Goal: Task Accomplishment & Management: Complete application form

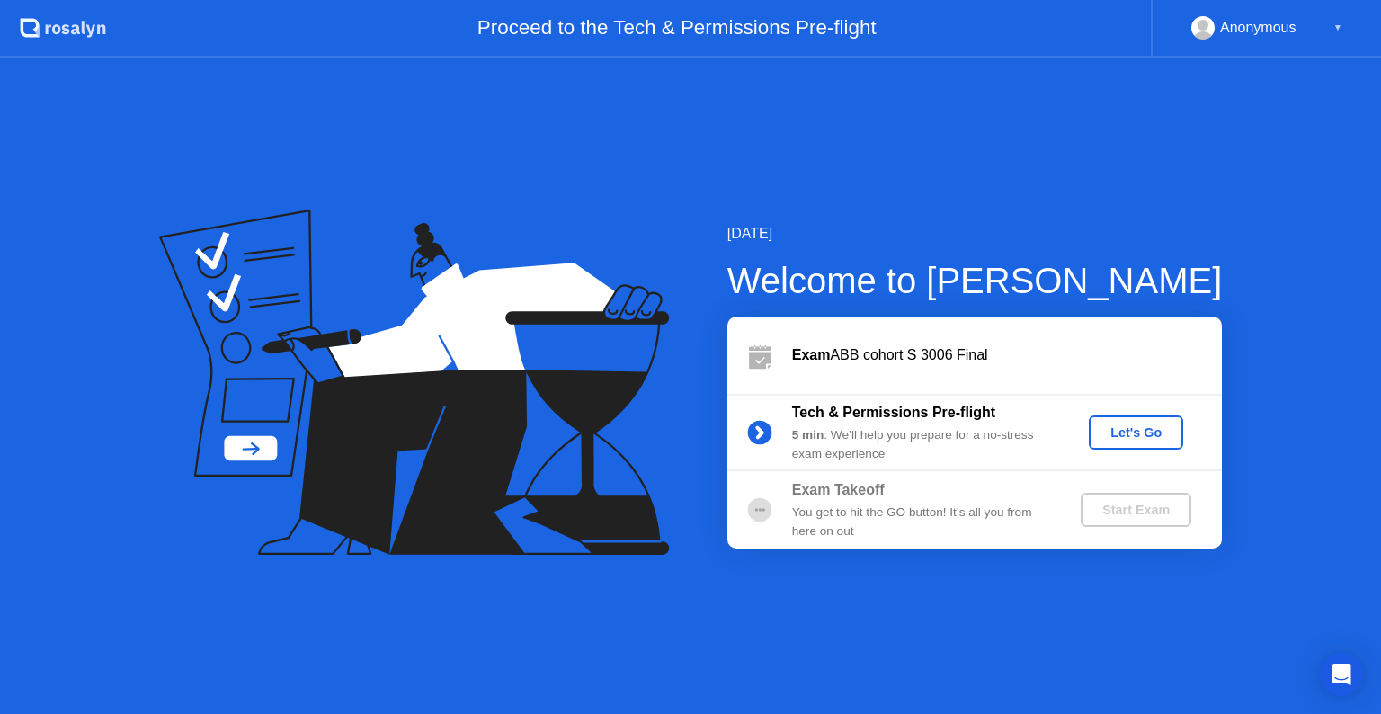
click at [1132, 427] on div "Let's Go" at bounding box center [1136, 432] width 80 height 14
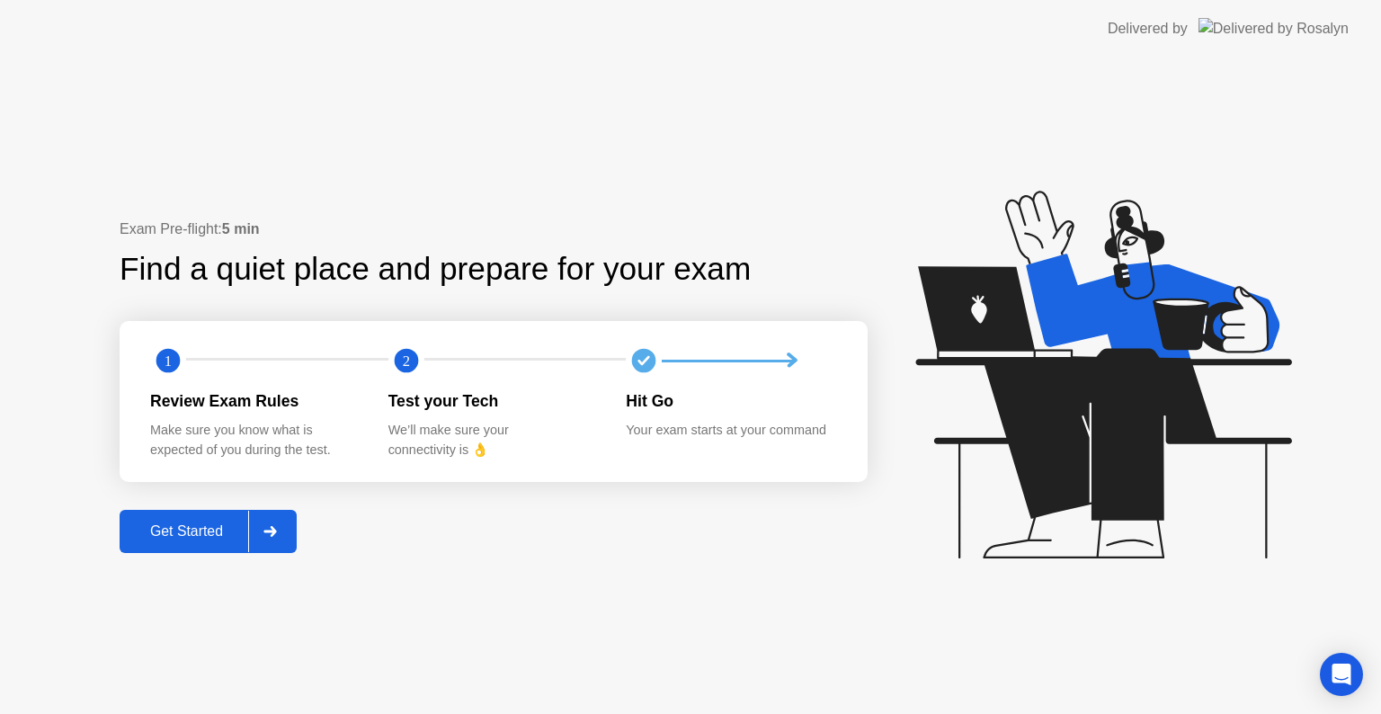
click at [270, 520] on div at bounding box center [269, 531] width 43 height 41
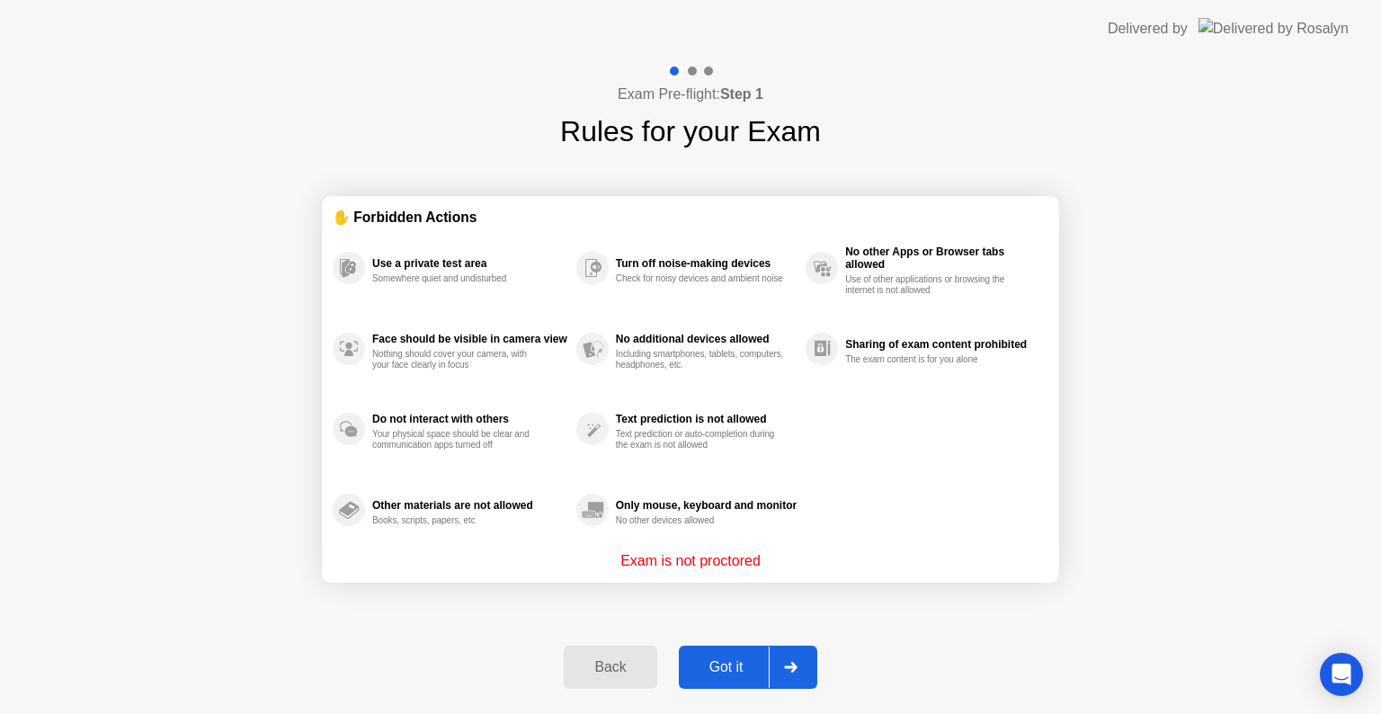
click at [795, 665] on icon at bounding box center [790, 667] width 13 height 11
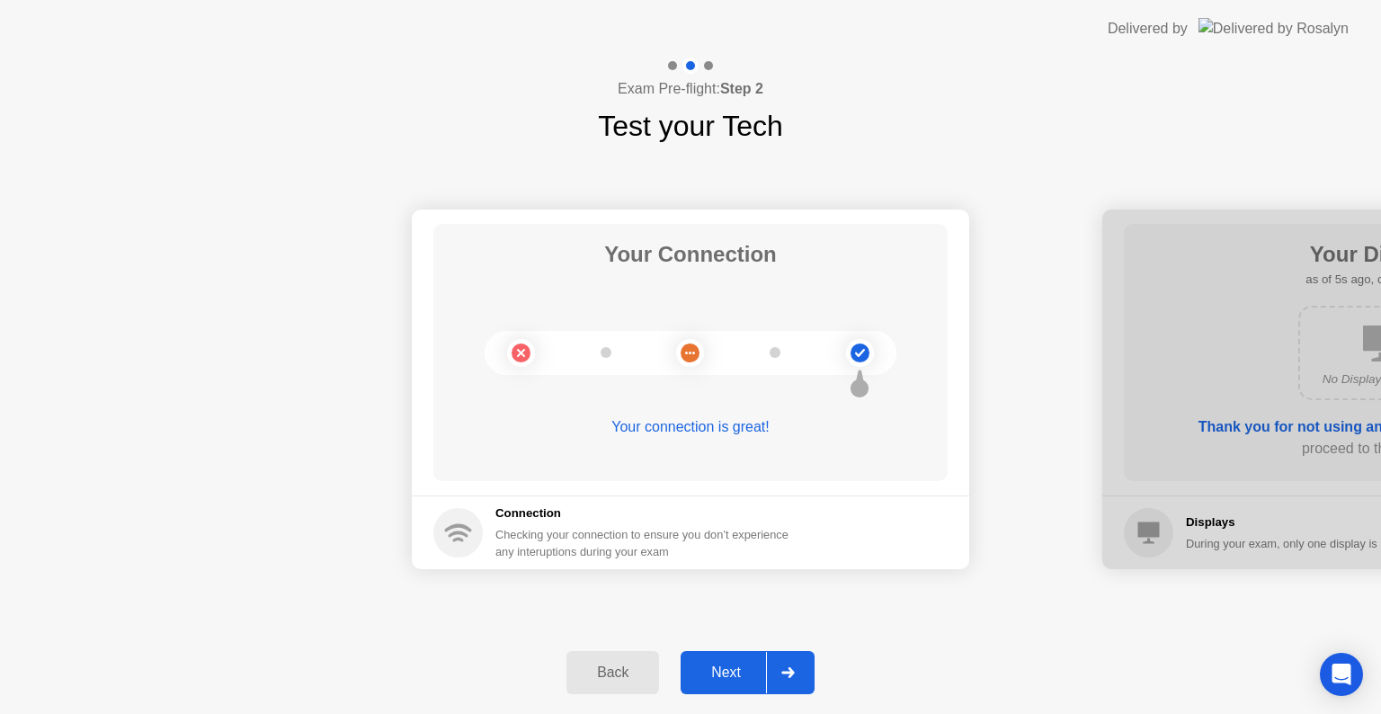
click at [802, 665] on div at bounding box center [787, 672] width 43 height 41
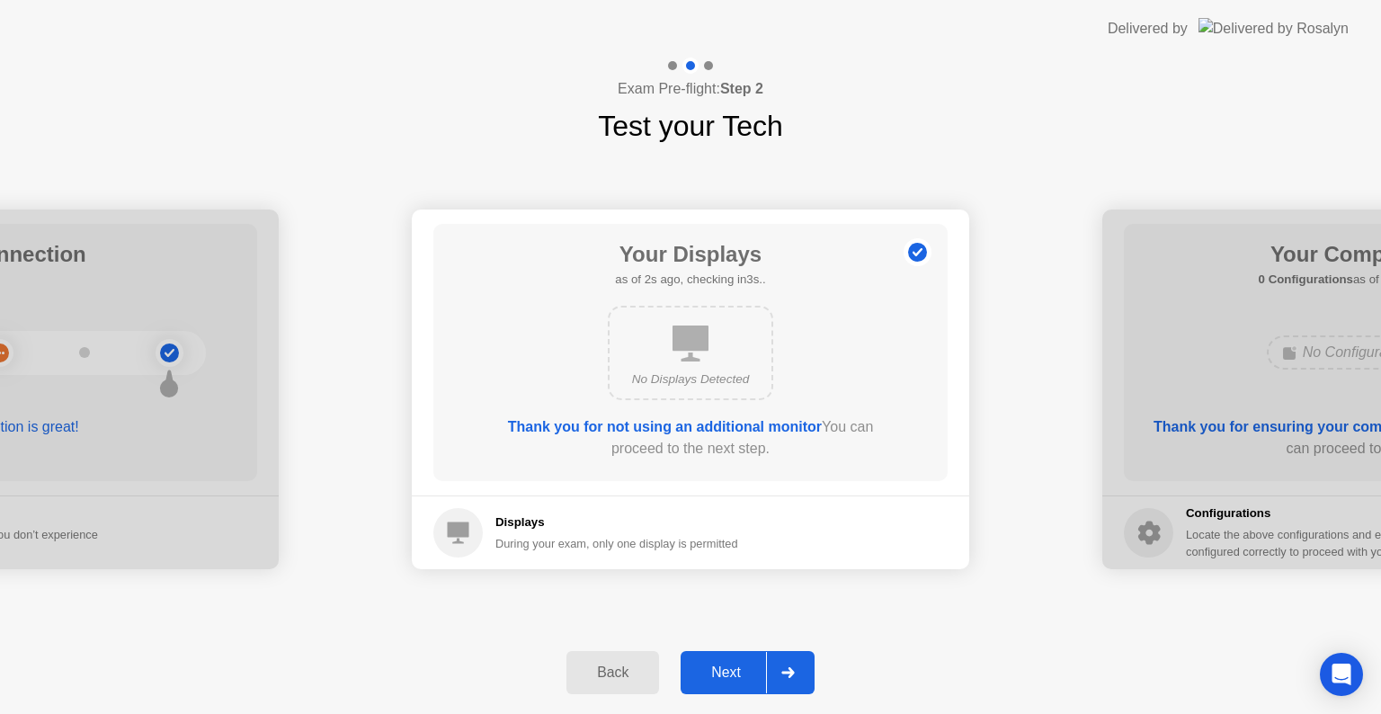
click at [802, 665] on div at bounding box center [787, 672] width 43 height 41
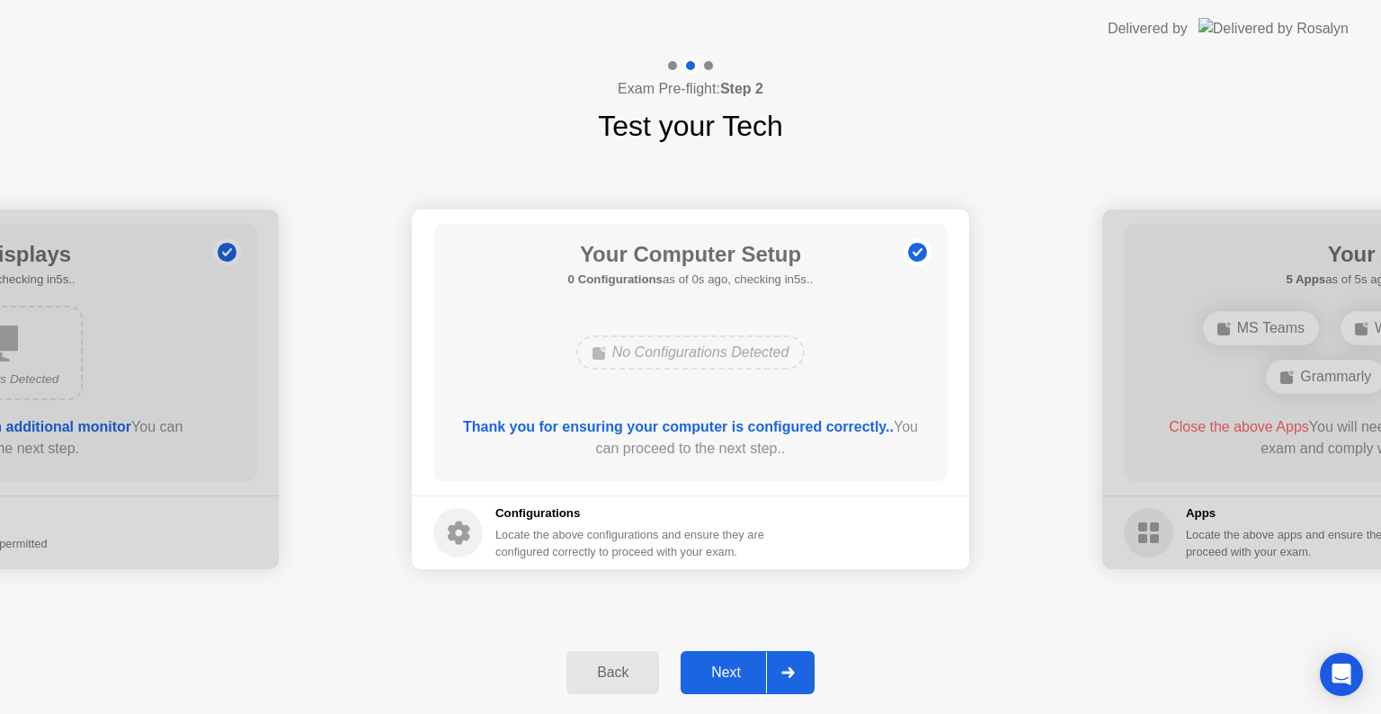
click at [784, 670] on icon at bounding box center [787, 672] width 13 height 11
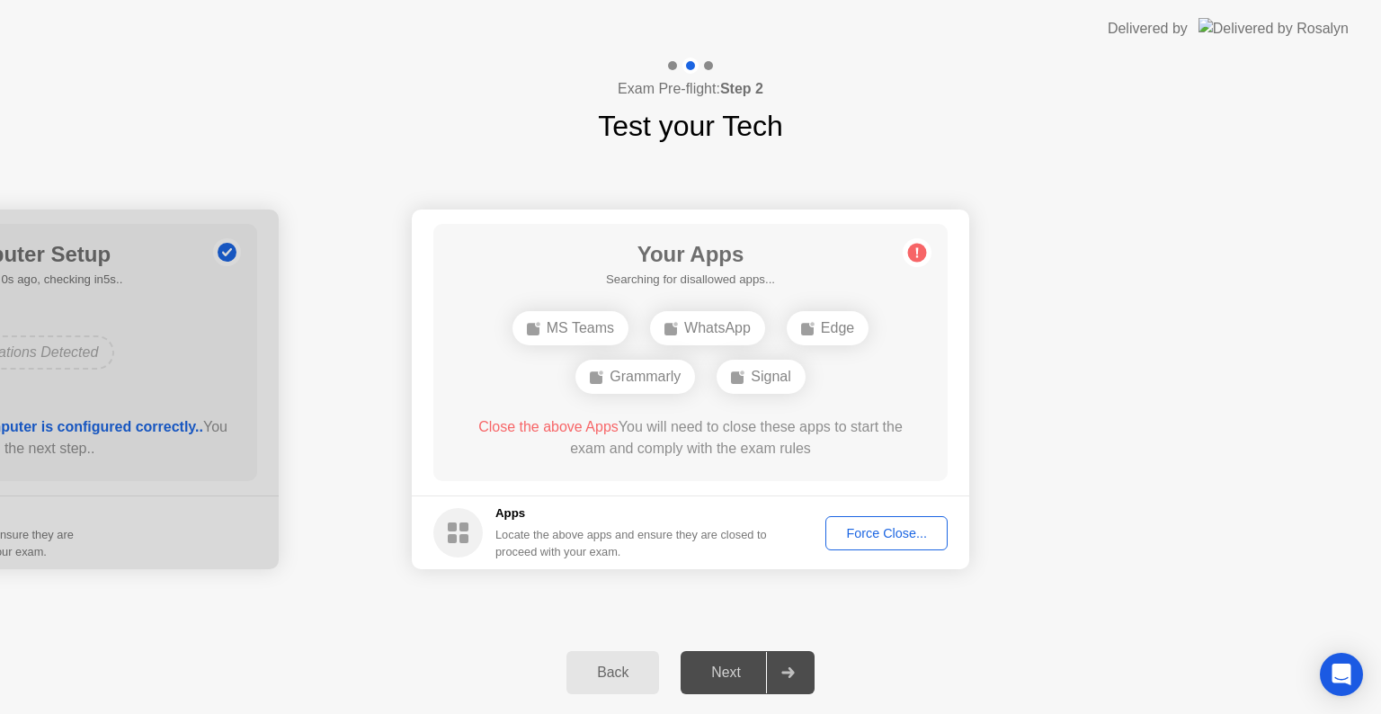
click at [881, 526] on div "Force Close..." at bounding box center [886, 533] width 110 height 14
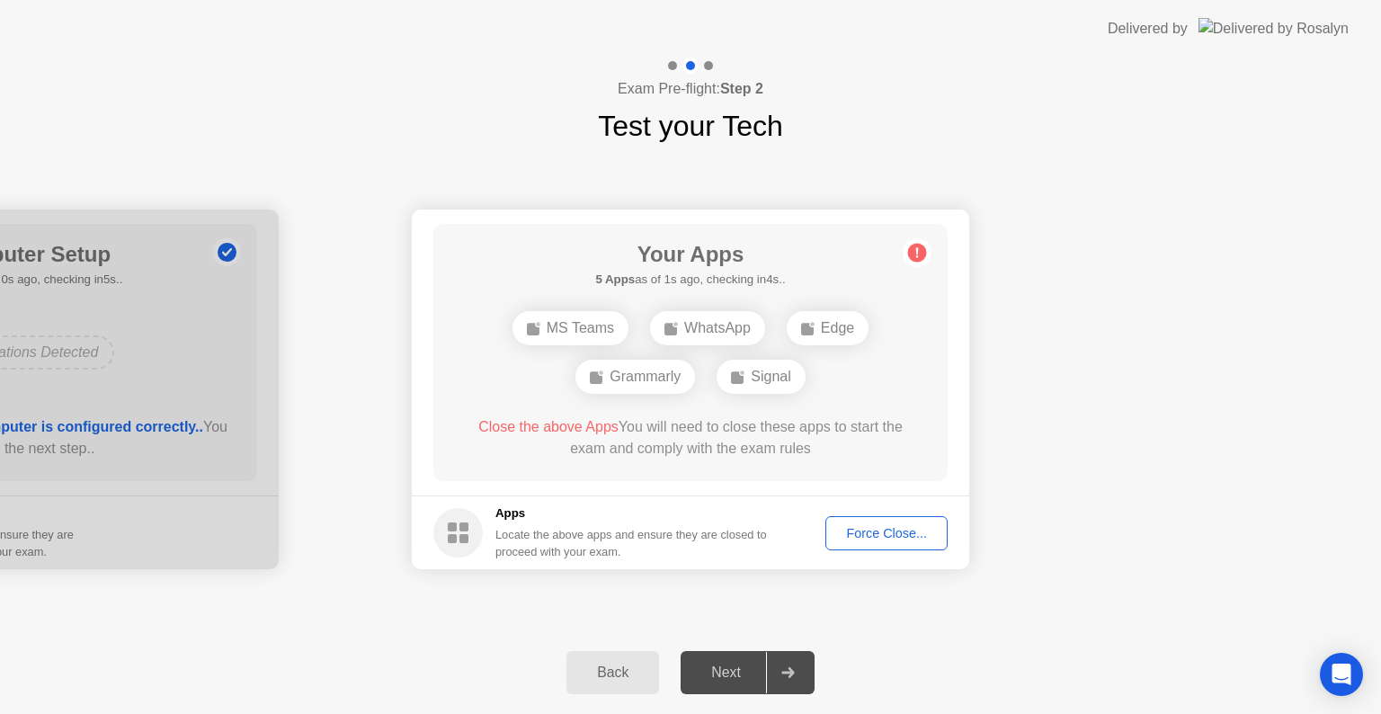
click at [748, 492] on main "Your Apps 5 Apps as of 1s ago, checking in4s.. MS Teams WhatsApp Edge Grammarly…" at bounding box center [690, 352] width 557 height 286
drag, startPoint x: 1130, startPoint y: 309, endPoint x: 876, endPoint y: 561, distance: 357.2
click at [881, 538] on div "Force Close..." at bounding box center [886, 533] width 110 height 14
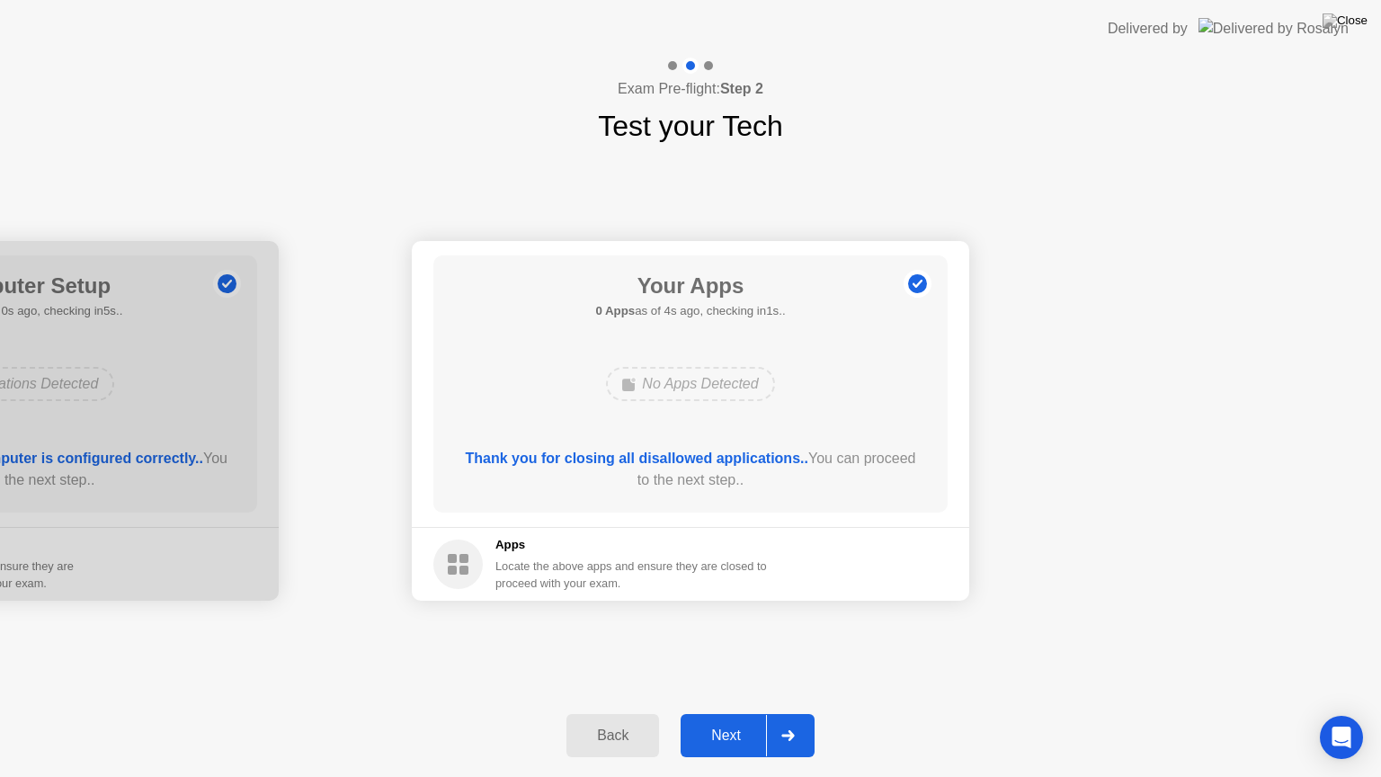
click at [788, 713] on icon at bounding box center [787, 735] width 13 height 11
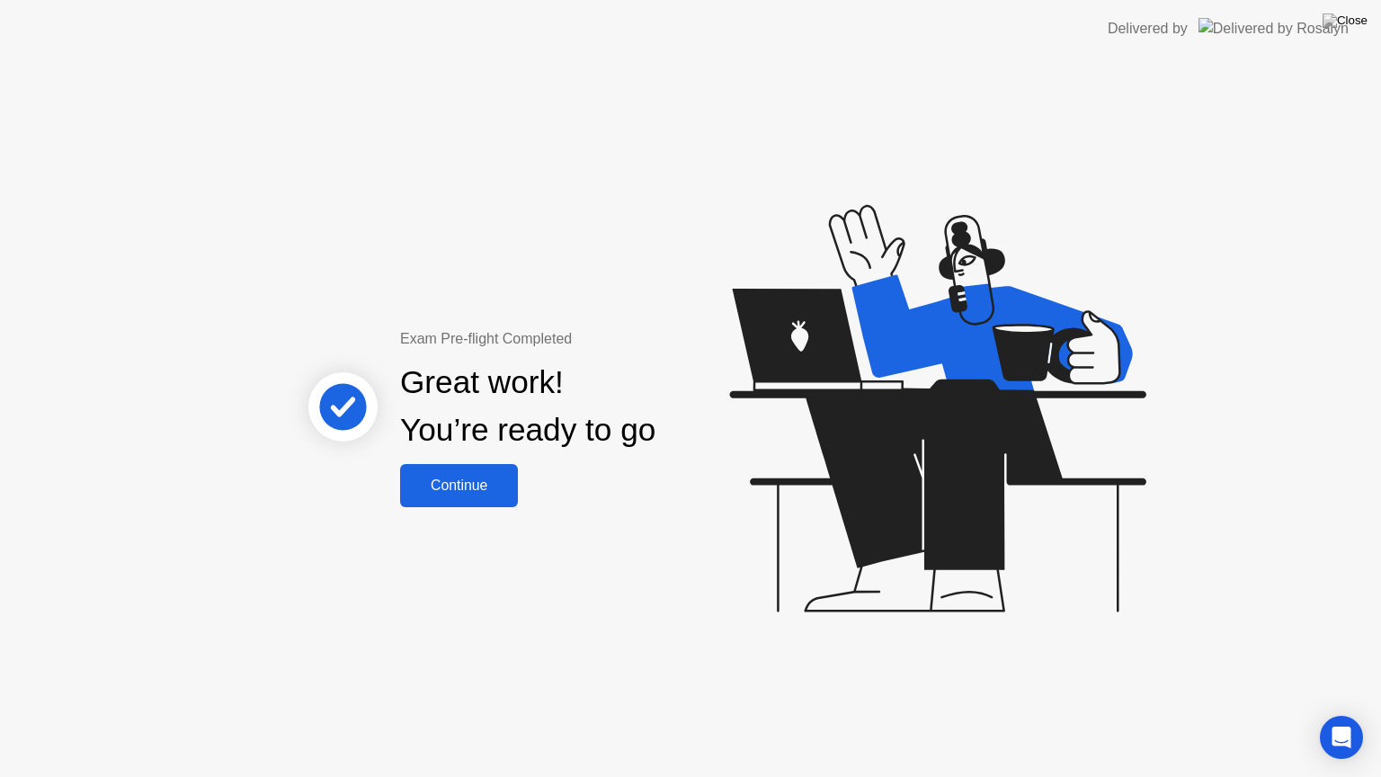
click at [465, 487] on div "Continue" at bounding box center [458, 485] width 107 height 16
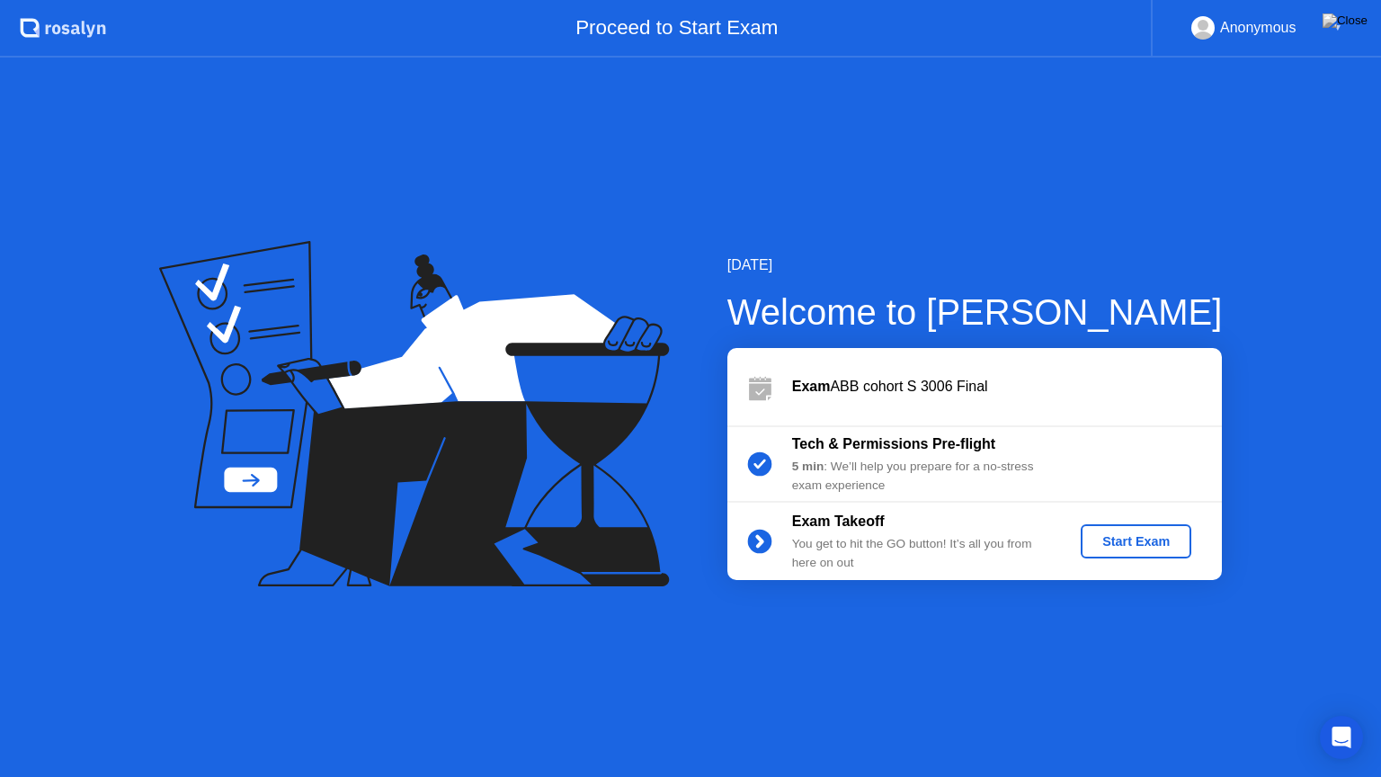
click at [1152, 534] on div "Start Exam" at bounding box center [1136, 541] width 96 height 14
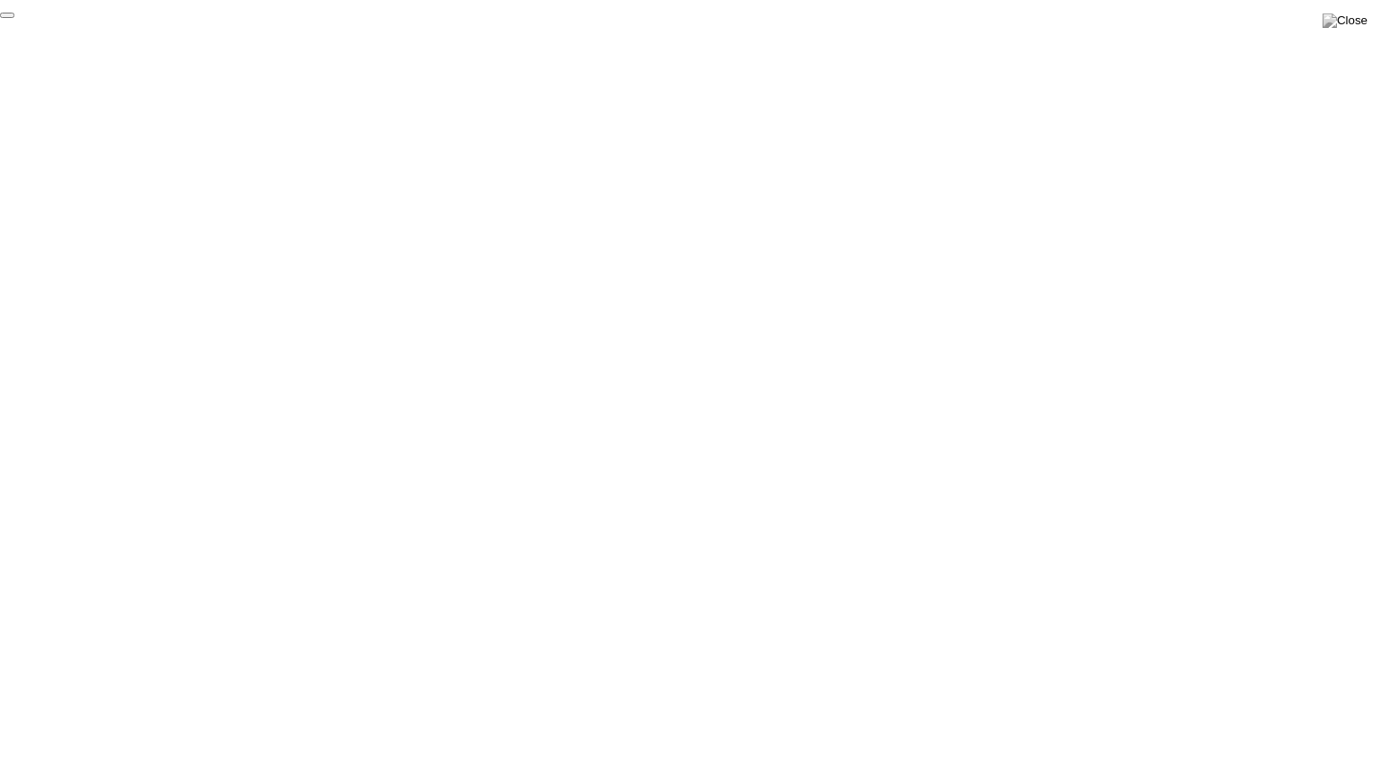
click at [14, 18] on button "End Proctoring Session" at bounding box center [7, 15] width 14 height 5
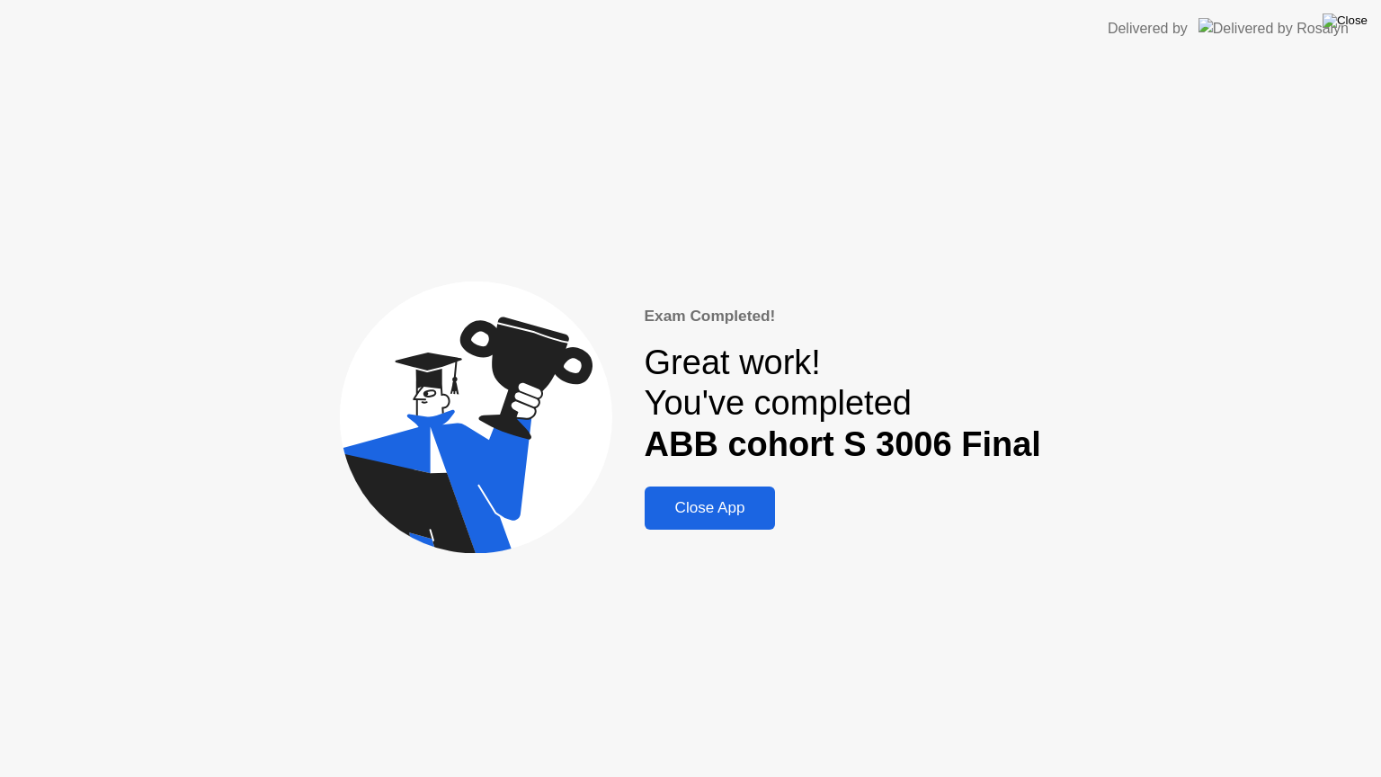
click at [1345, 25] on img at bounding box center [1344, 20] width 45 height 14
